Goal: Transaction & Acquisition: Purchase product/service

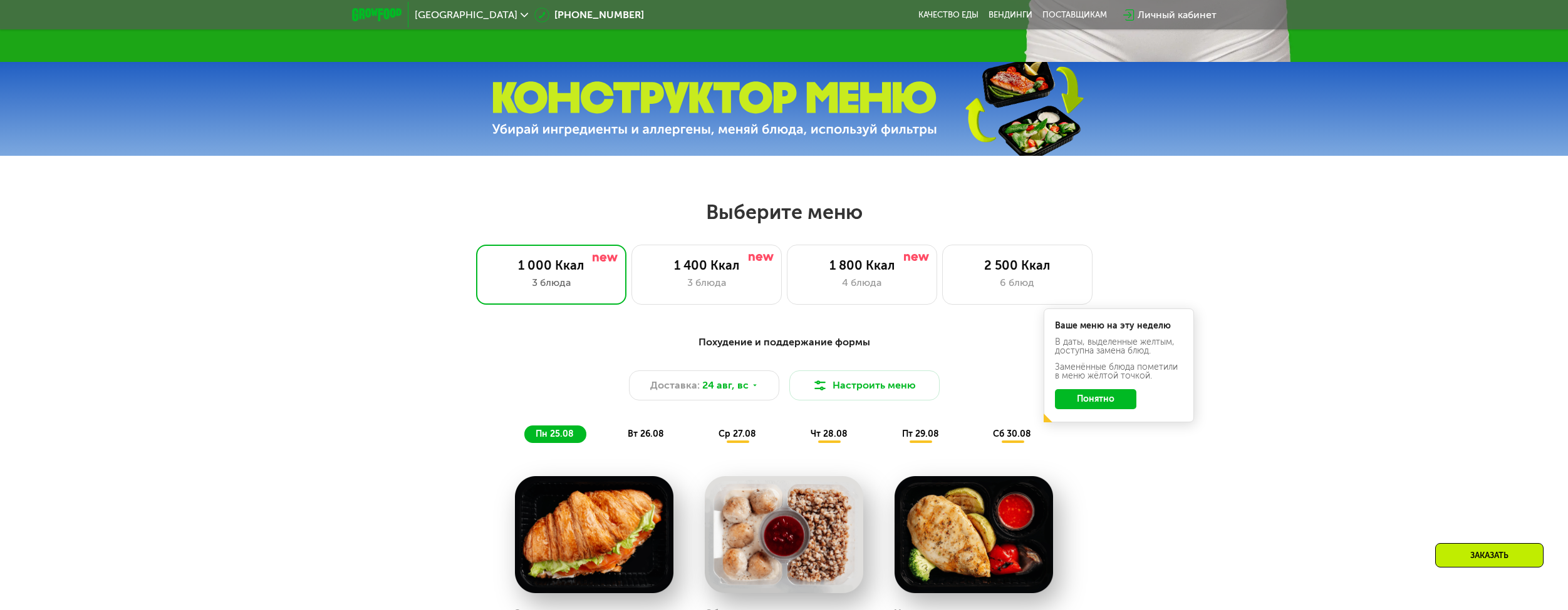
scroll to position [349, 0]
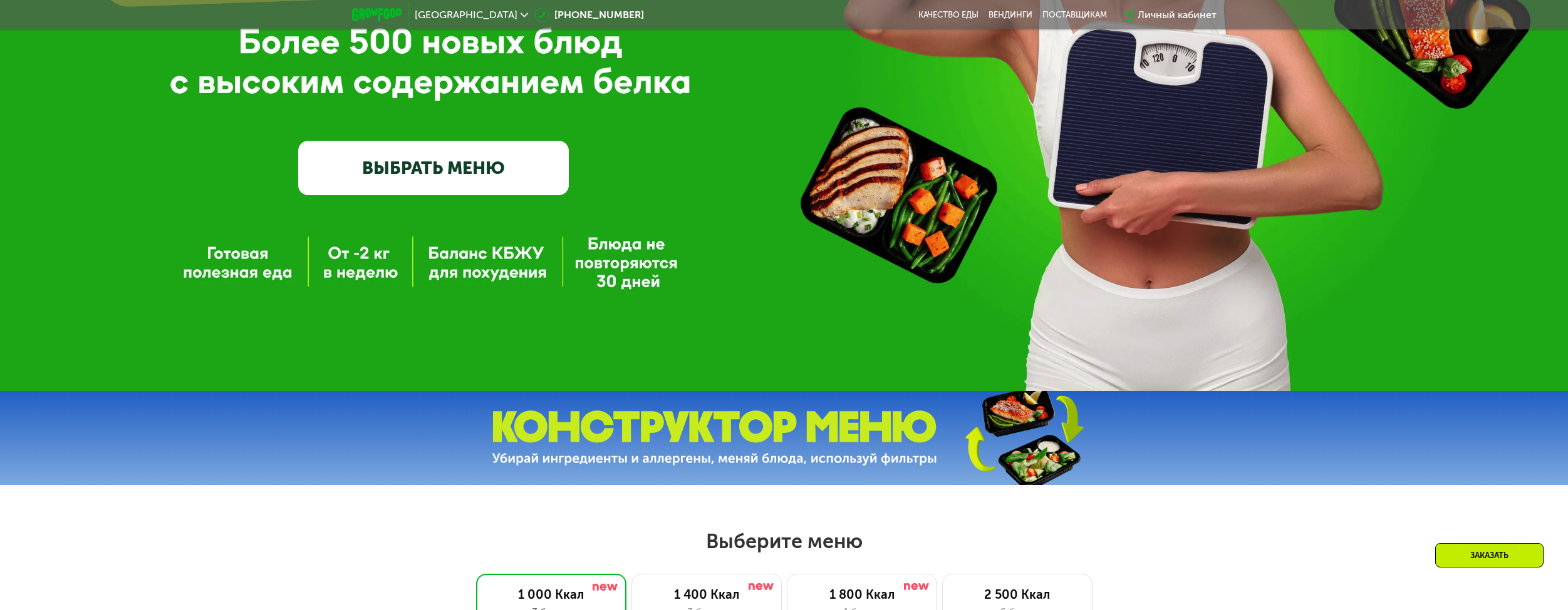
click at [507, 180] on link "ВЫБРАТЬ МЕНЮ" at bounding box center [433, 168] width 271 height 54
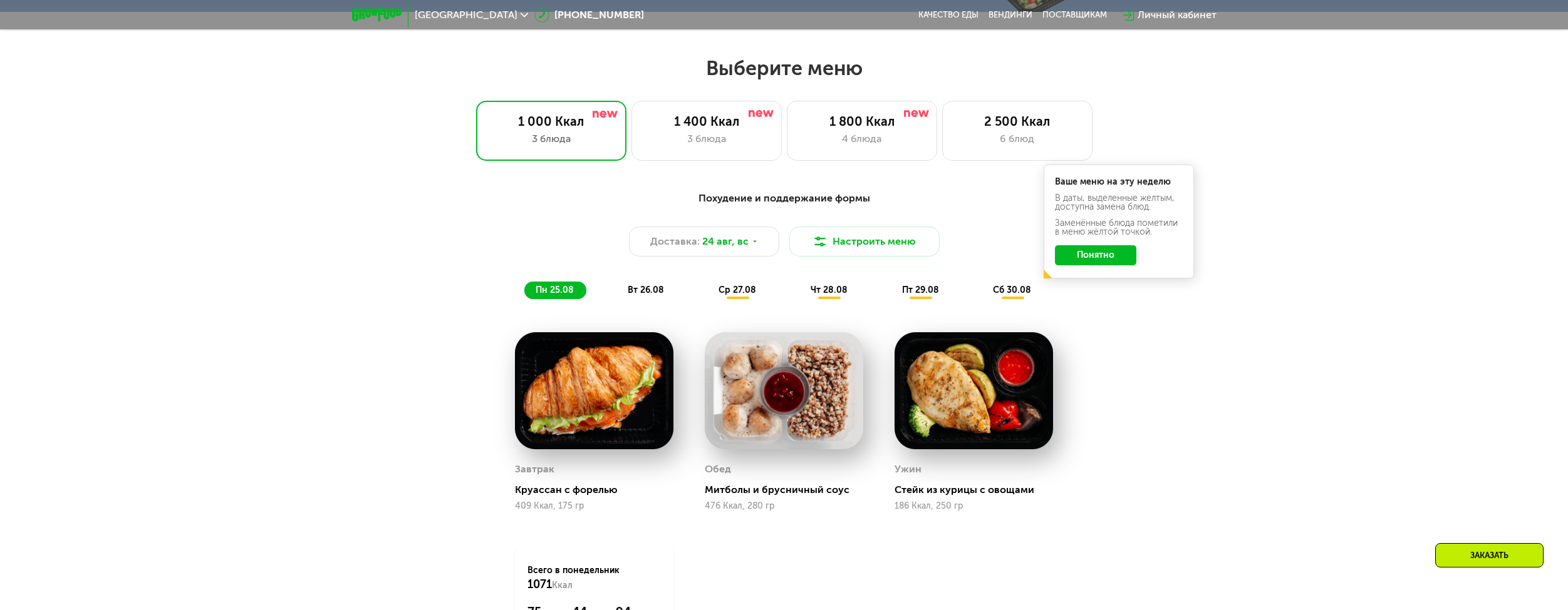
scroll to position [853, 0]
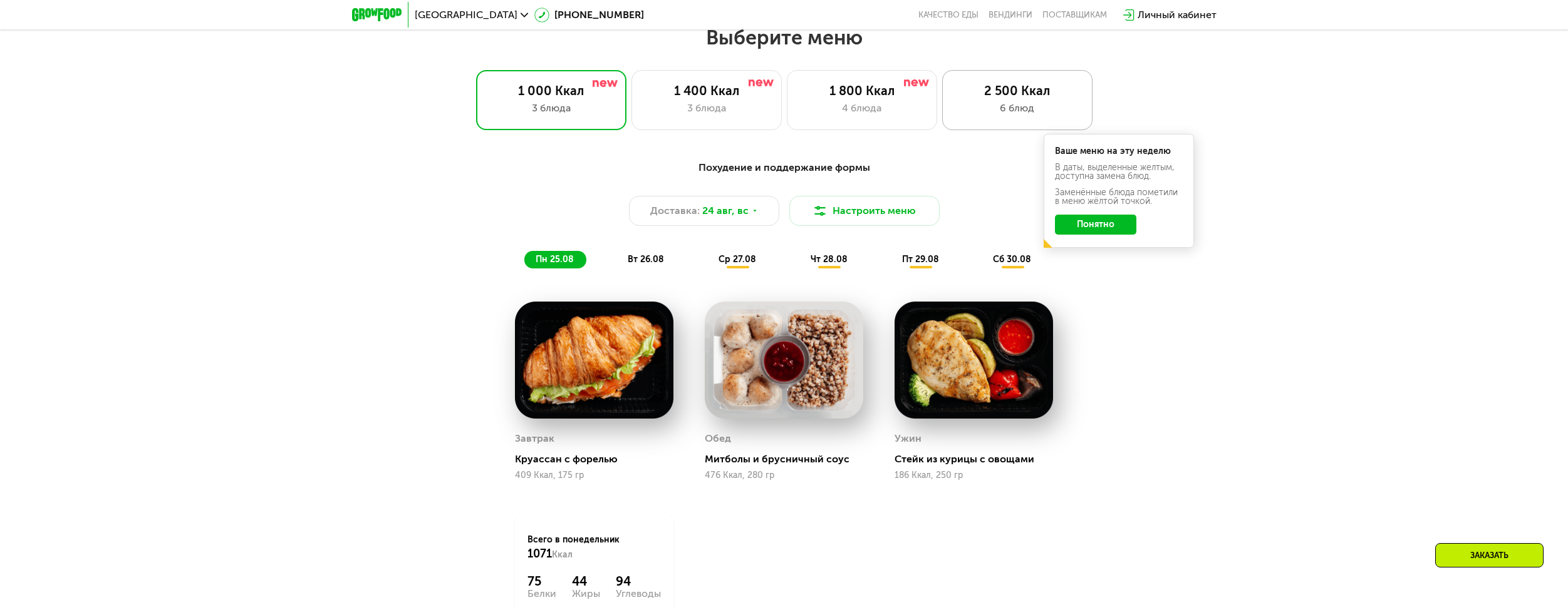
click at [1011, 106] on div "6 блюд" at bounding box center [1017, 108] width 124 height 15
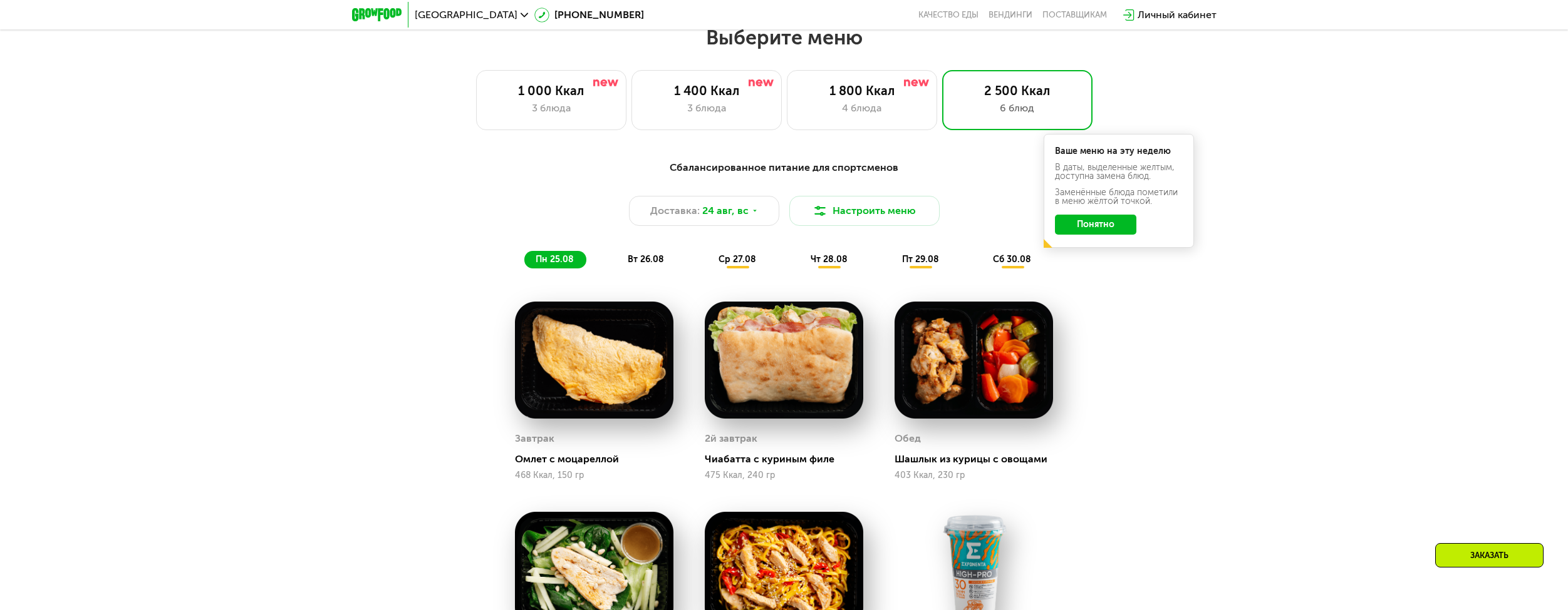
click at [1115, 228] on button "Понятно" at bounding box center [1095, 224] width 81 height 20
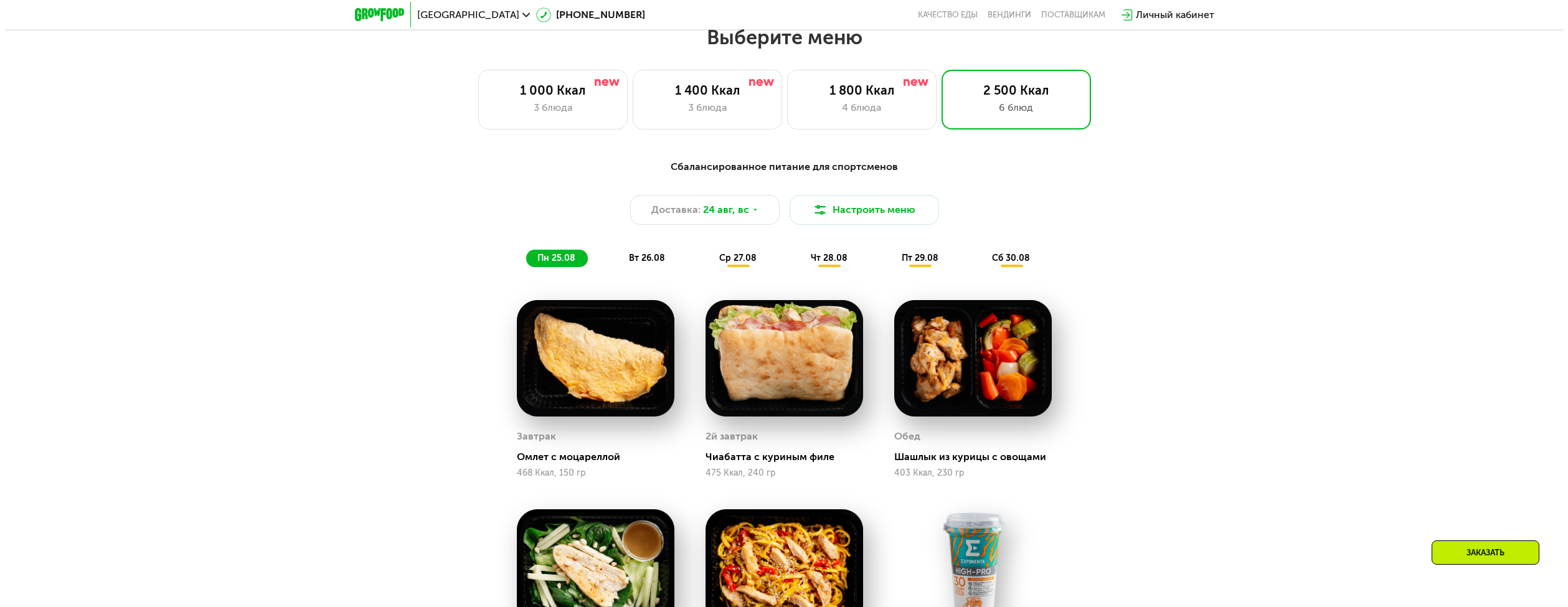
scroll to position [899, 0]
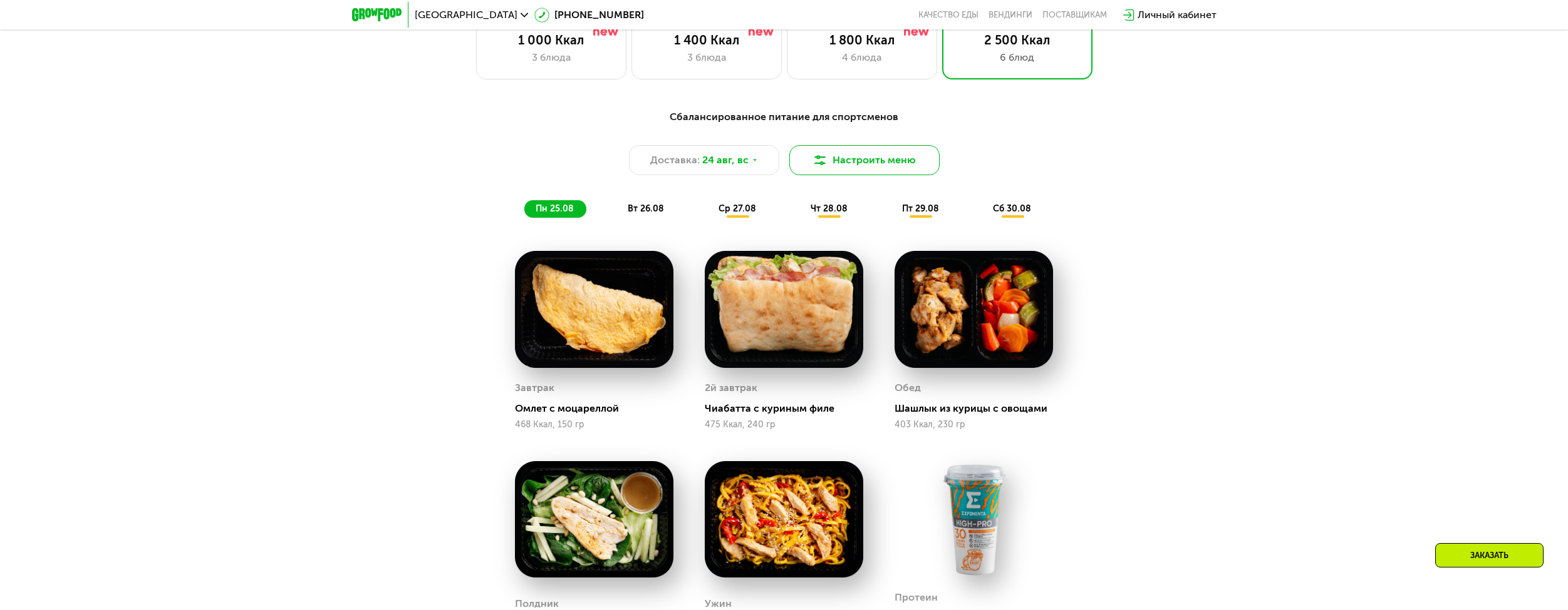
click at [859, 169] on button "Настроить меню" at bounding box center [864, 160] width 150 height 30
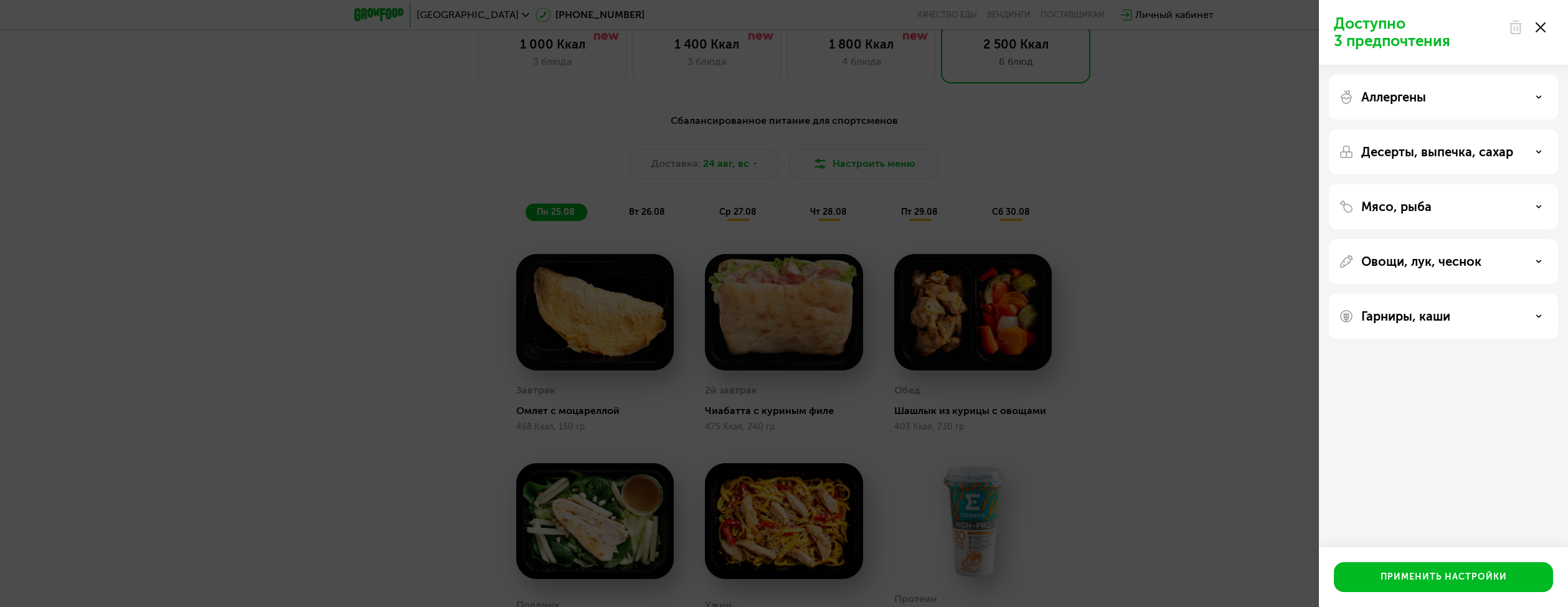
click at [1463, 93] on div "Аллергены" at bounding box center [1443, 97] width 209 height 15
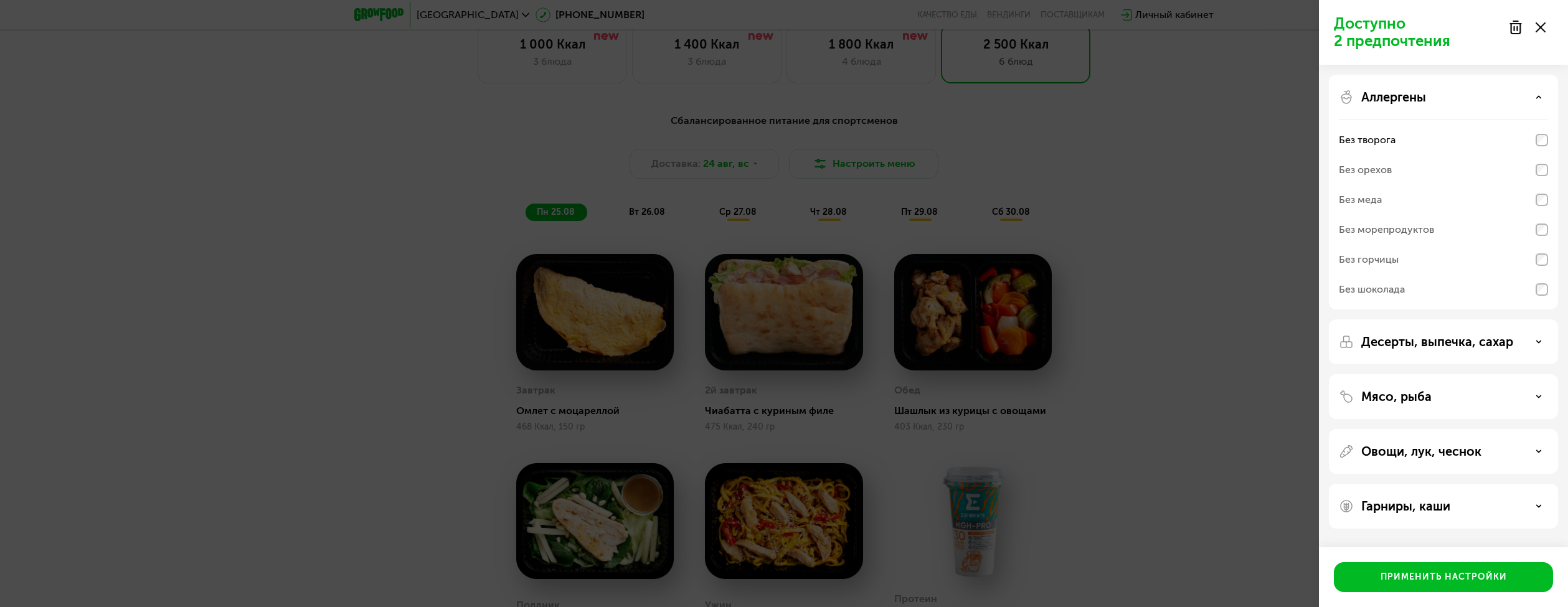
click at [1511, 347] on p "Десерты, выпечка, сахар" at bounding box center [1437, 341] width 152 height 15
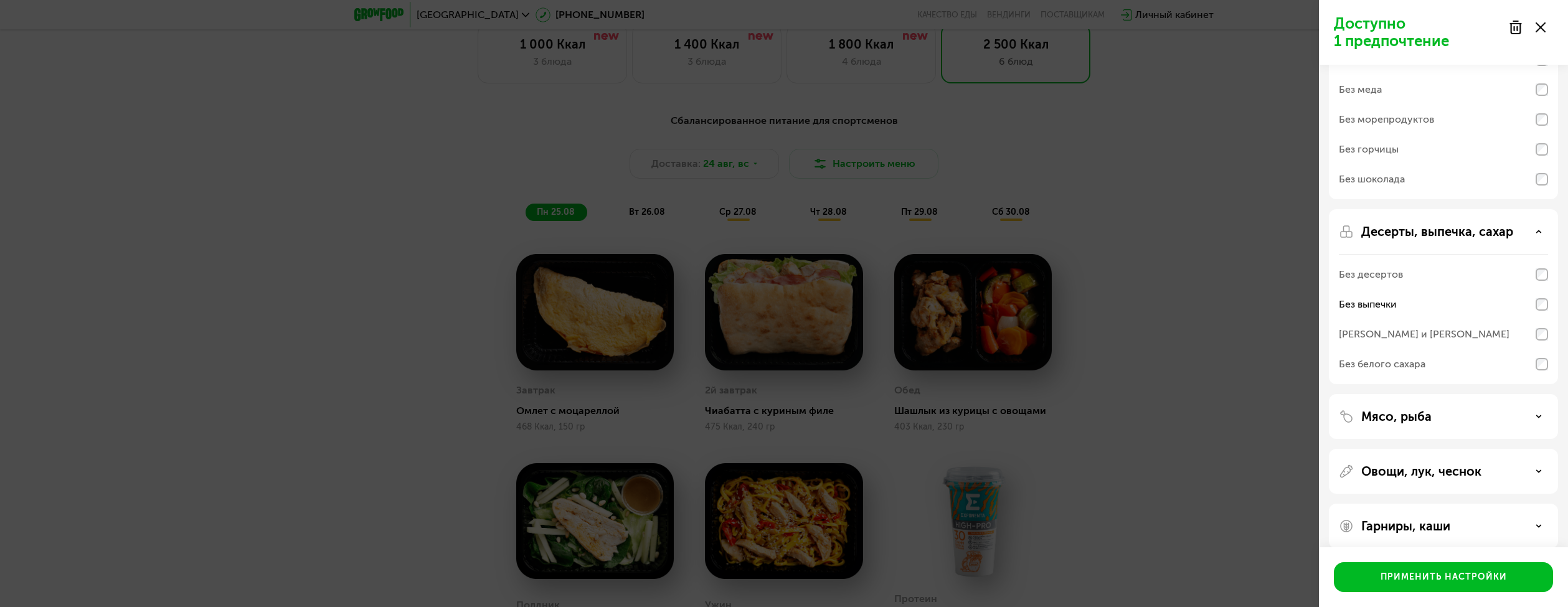
scroll to position [124, 0]
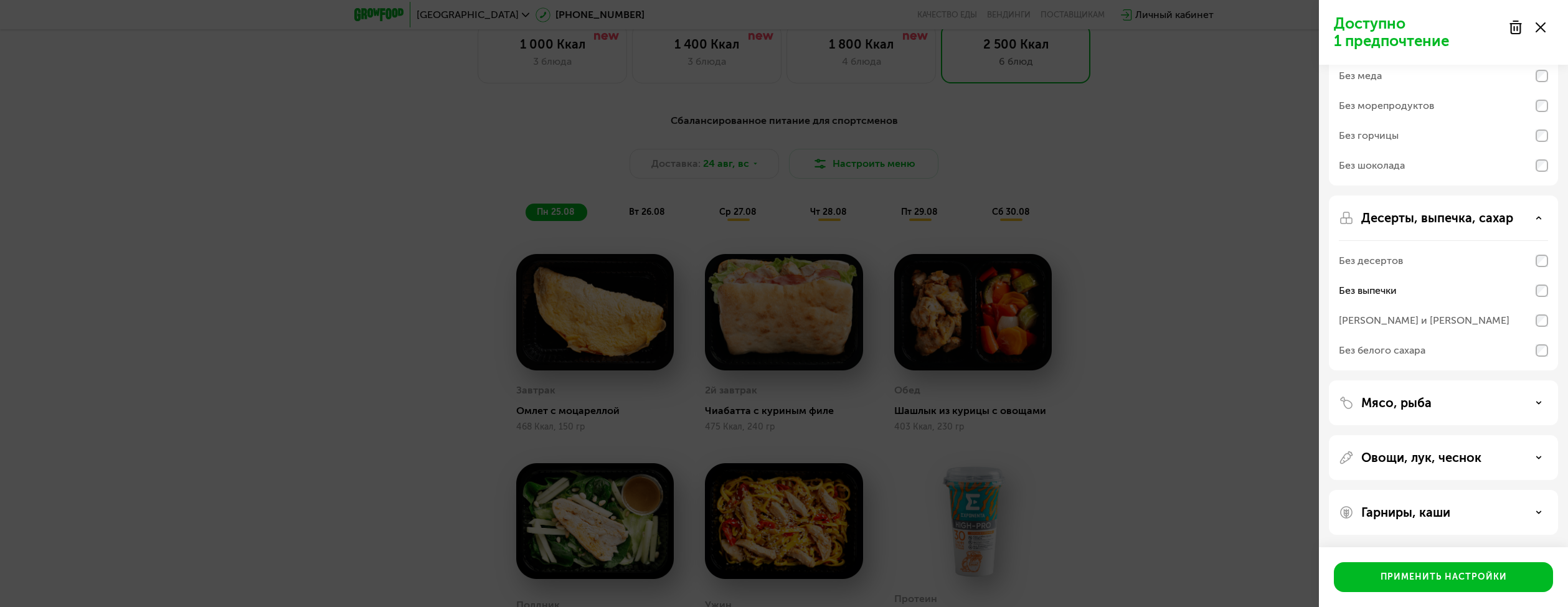
click at [1456, 402] on div "Мясо, рыба" at bounding box center [1443, 403] width 209 height 15
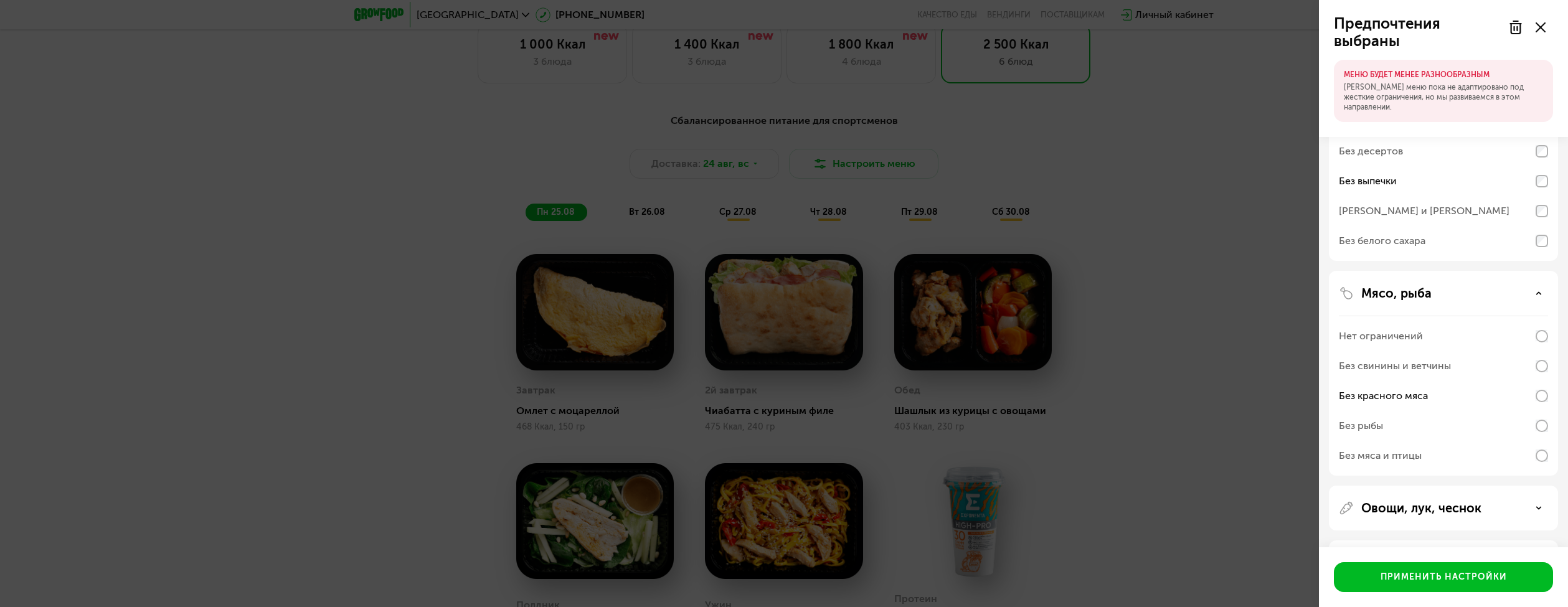
scroll to position [347, 0]
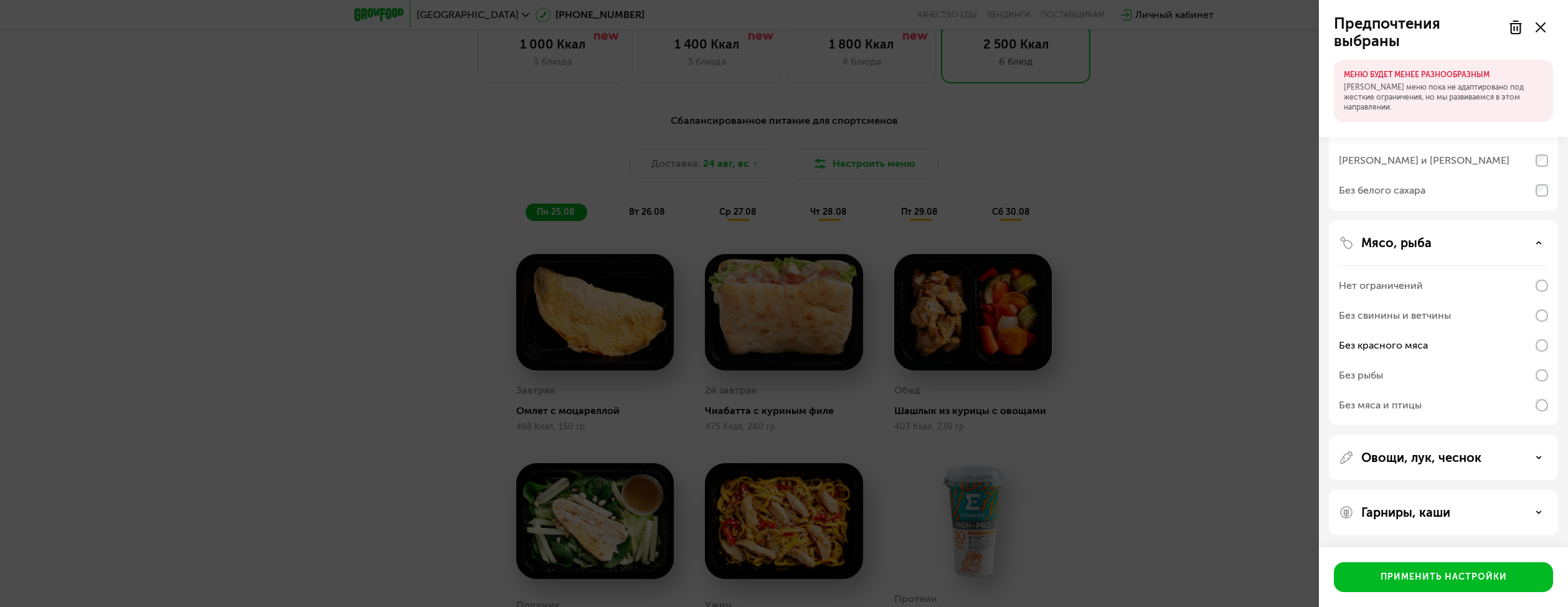
click at [1495, 463] on div "Овощи, лук, чеснок" at bounding box center [1443, 458] width 209 height 15
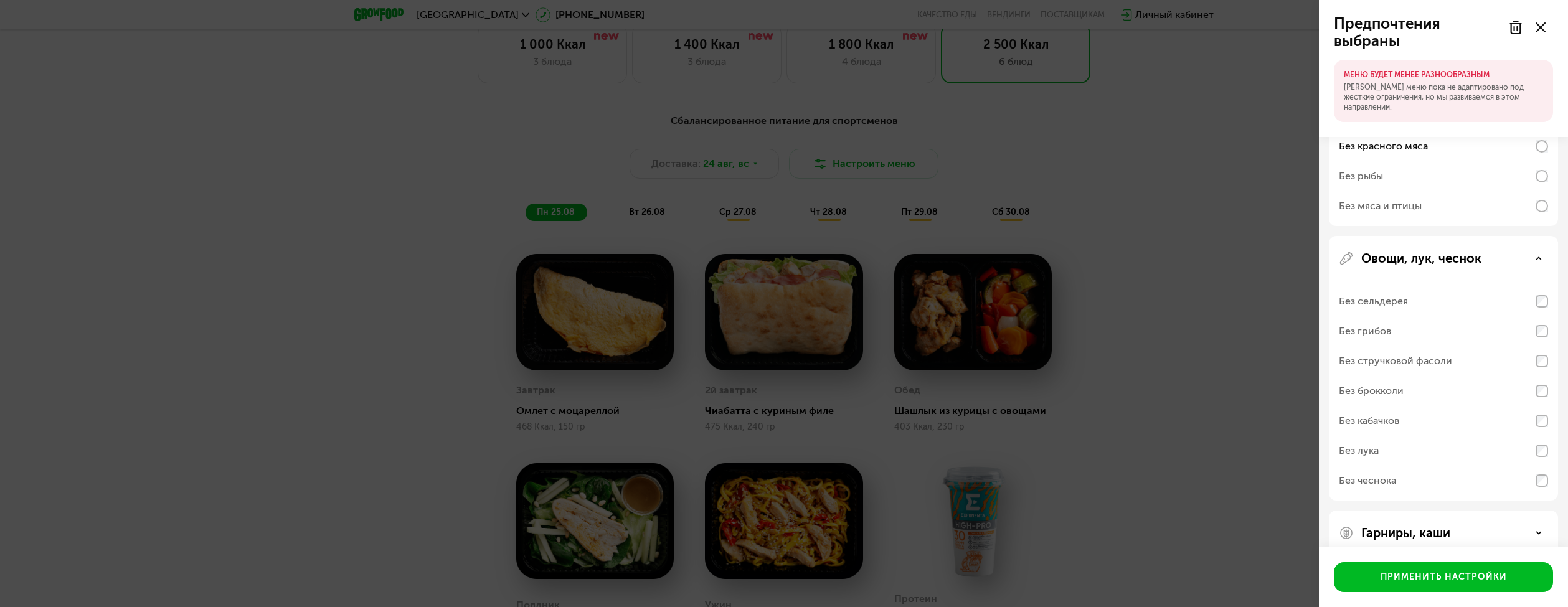
scroll to position [566, 0]
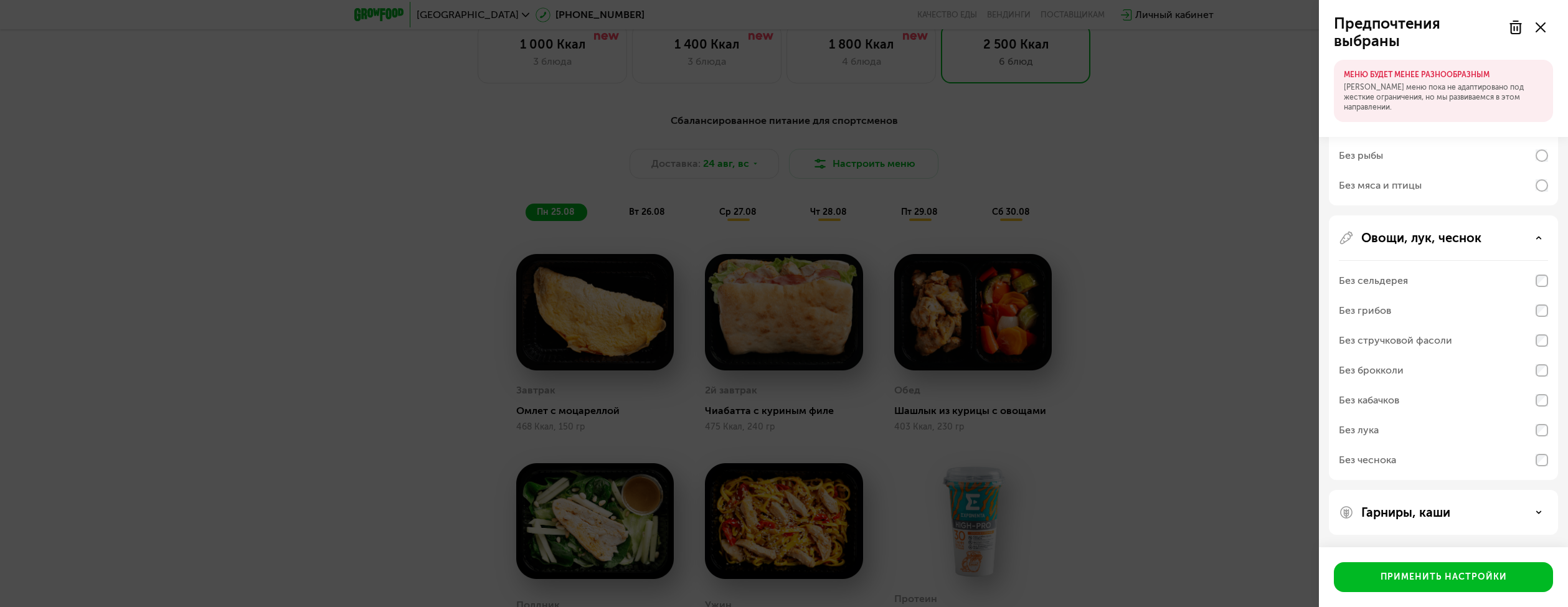
click at [1492, 512] on div "Гарниры, каши" at bounding box center [1443, 512] width 209 height 15
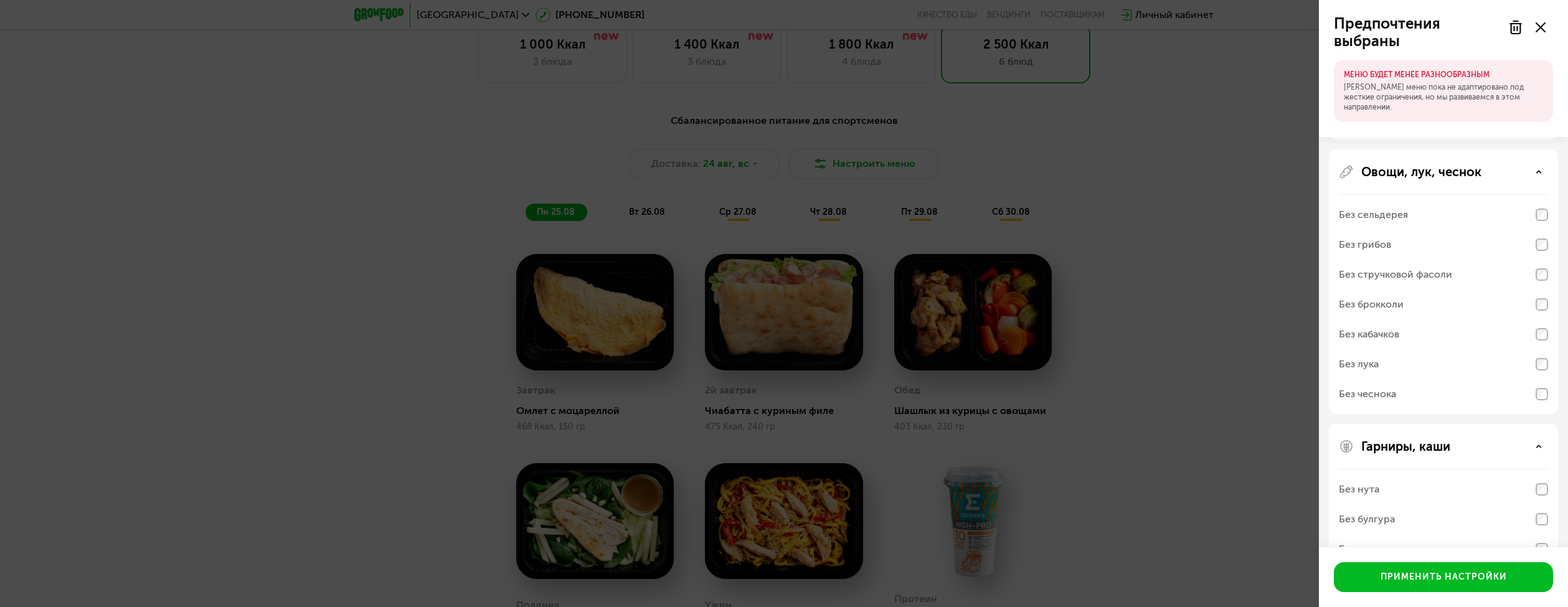
scroll to position [726, 0]
click at [1548, 514] on div "Гарниры, каши Без нута Без булгура Без кускуса Без гречки Без молочных каш" at bounding box center [1443, 433] width 229 height 205
click at [1411, 514] on div "Без молочных каш" at bounding box center [1383, 515] width 88 height 15
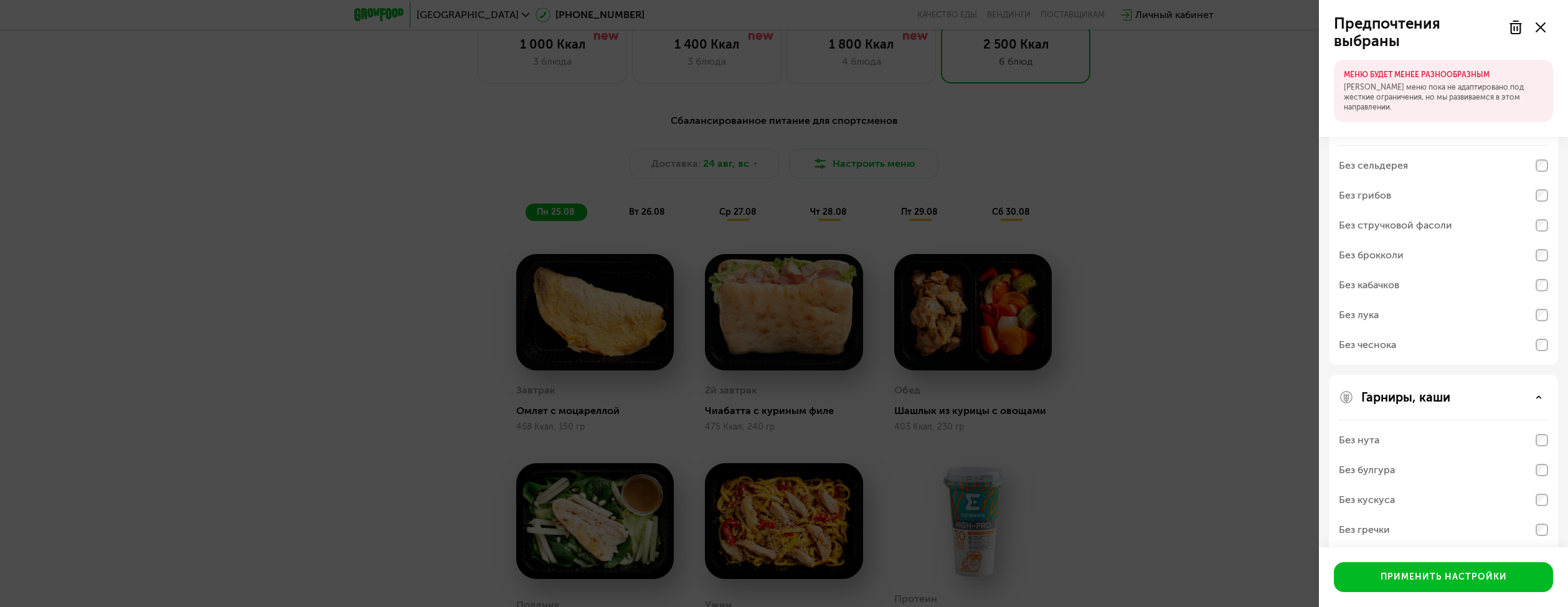
scroll to position [674, 0]
click at [1542, 136] on div "Овощи, лук, чеснок" at bounding box center [1443, 131] width 209 height 15
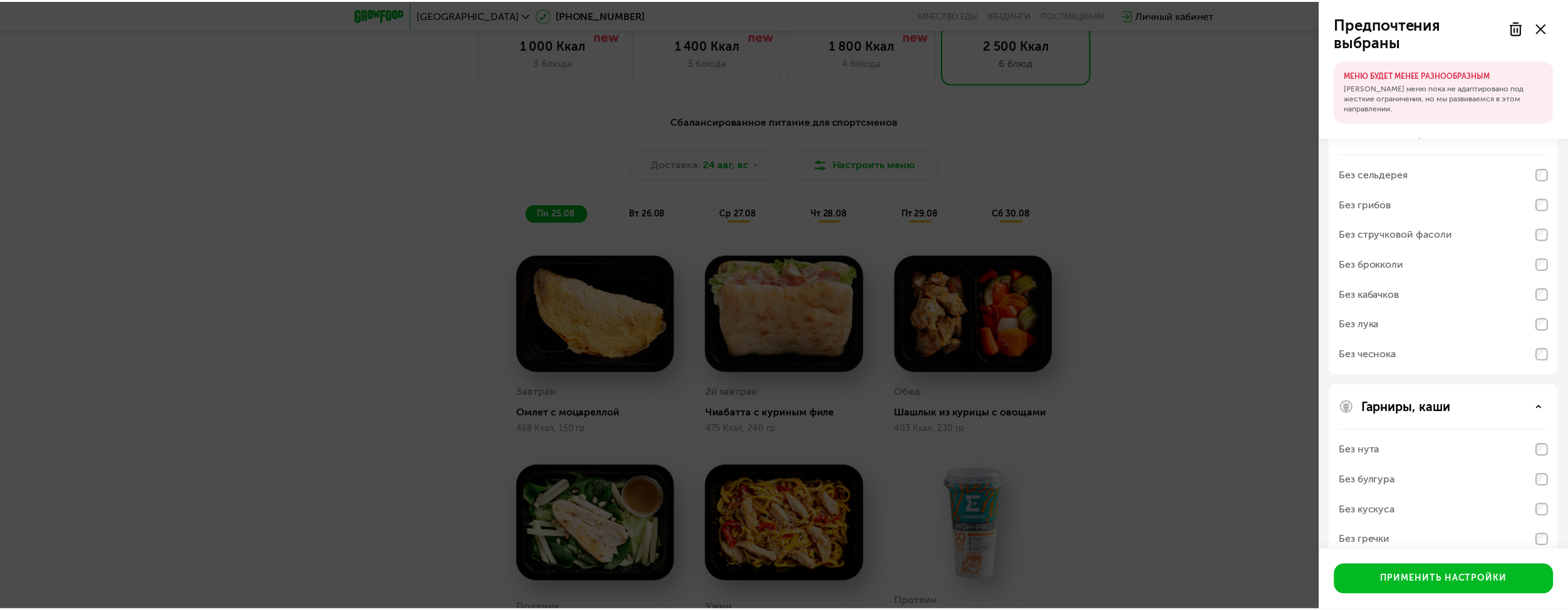
scroll to position [509, 0]
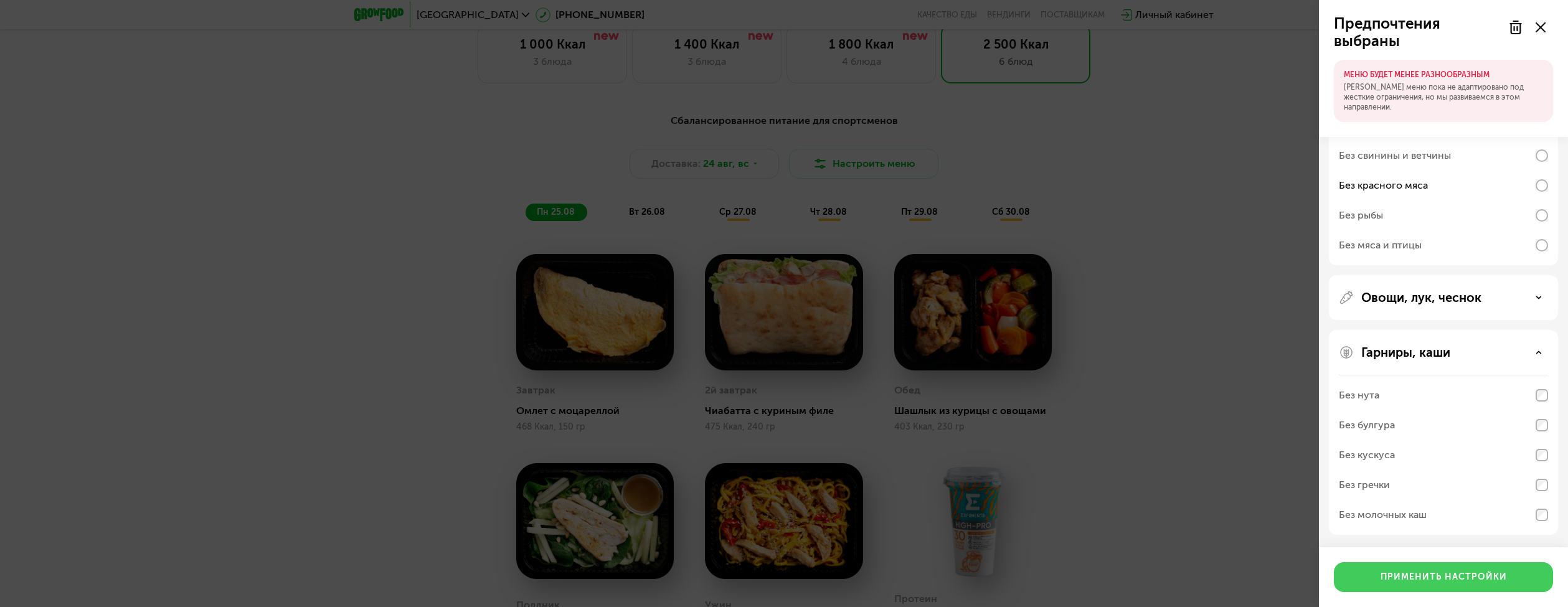
click at [1467, 582] on div "Применить настройки" at bounding box center [1444, 577] width 127 height 12
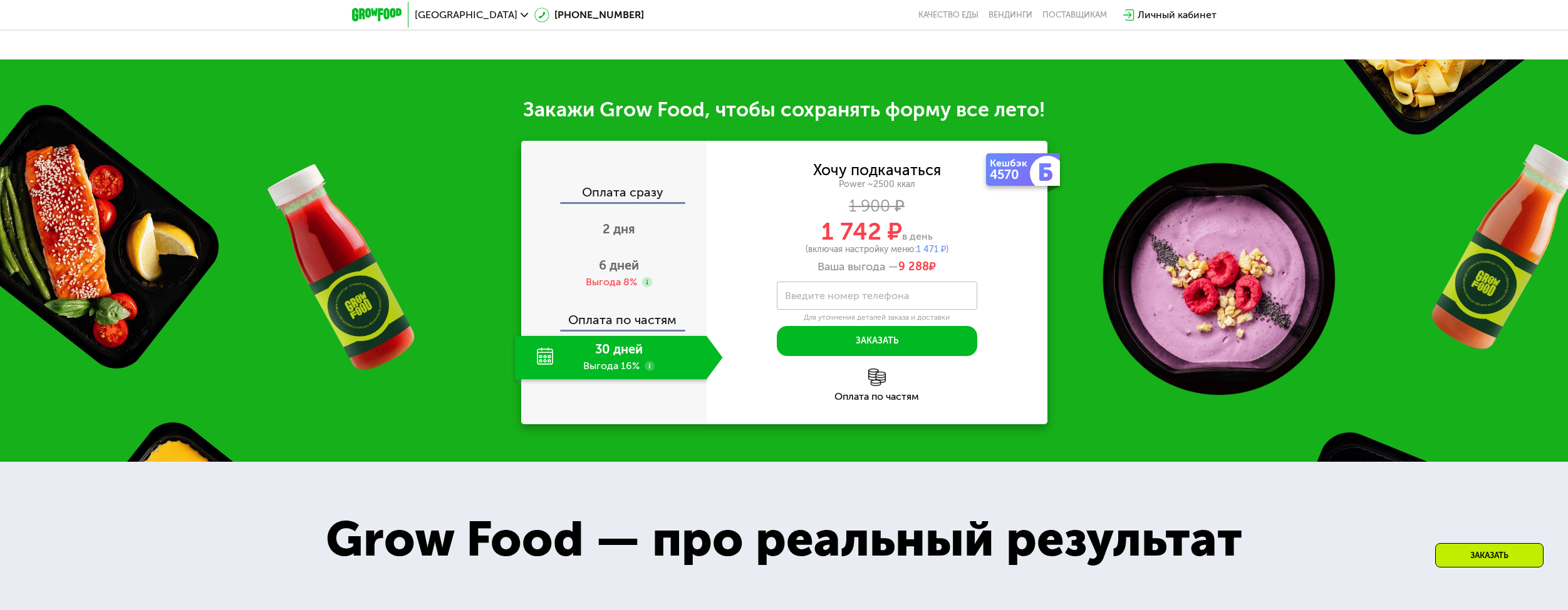
scroll to position [0, 0]
